Goal: Task Accomplishment & Management: Use online tool/utility

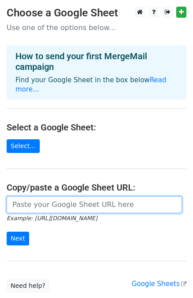
click at [31, 196] on input "url" at bounding box center [95, 204] width 176 height 17
paste input "https://docs.google.com/spreadsheets/d/1XYE5z26FhHiX_5ca-pQjBzAJKHxKYYVGkbOI9Ap…"
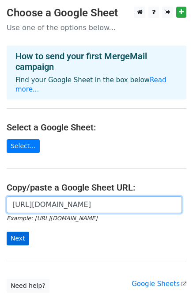
type input "https://docs.google.com/spreadsheets/d/1XYE5z26FhHiX_5ca-pQjBzAJKHxKYYVGkbOI9Ap…"
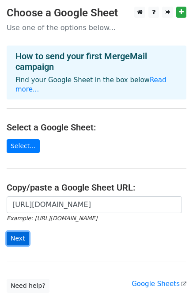
scroll to position [0, 0]
click at [17, 232] on input "Next" at bounding box center [18, 239] width 23 height 14
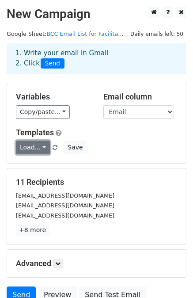
click at [41, 147] on link "Load..." at bounding box center [33, 148] width 34 height 14
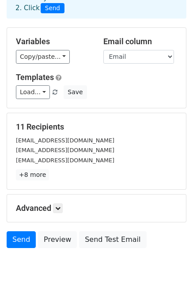
scroll to position [58, 0]
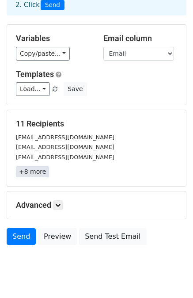
click at [31, 170] on link "+8 more" at bounding box center [32, 171] width 33 height 11
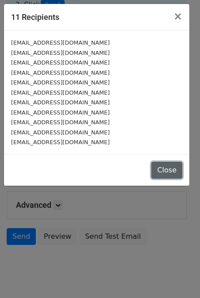
click at [166, 167] on button "Close" at bounding box center [166, 170] width 31 height 17
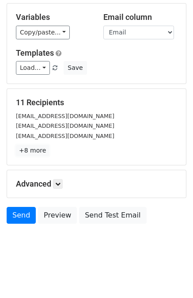
scroll to position [81, 0]
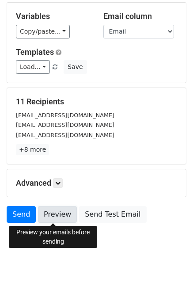
click at [62, 215] on link "Preview" at bounding box center [57, 214] width 39 height 17
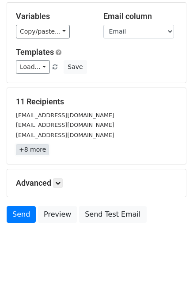
click at [35, 150] on link "+8 more" at bounding box center [32, 149] width 33 height 11
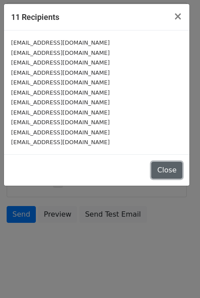
click at [160, 174] on button "Close" at bounding box center [166, 170] width 31 height 17
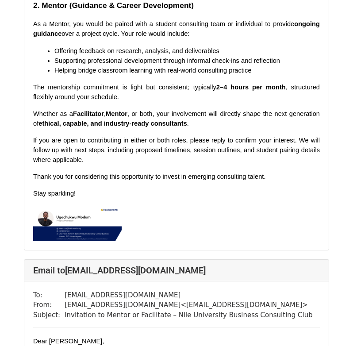
scroll to position [4297, 0]
